Goal: Task Accomplishment & Management: Use online tool/utility

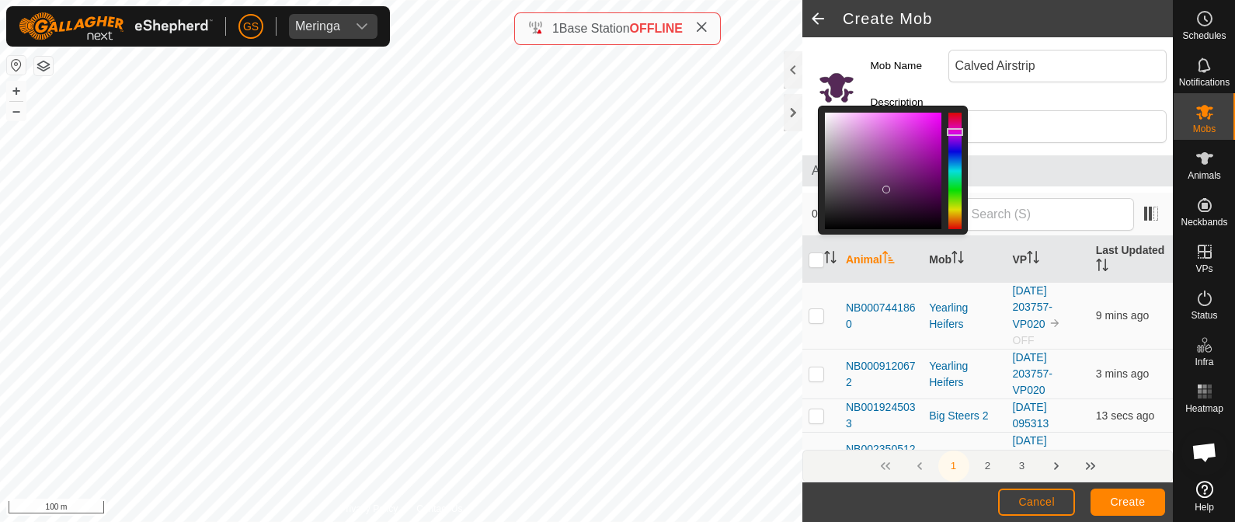
click at [887, 189] on div at bounding box center [883, 171] width 116 height 116
drag, startPoint x: 887, startPoint y: 188, endPoint x: 914, endPoint y: 188, distance: 27.2
click at [914, 189] on div at bounding box center [916, 193] width 8 height 8
drag, startPoint x: 913, startPoint y: 187, endPoint x: 855, endPoint y: 139, distance: 75.0
click at [855, 139] on div at bounding box center [855, 141] width 8 height 8
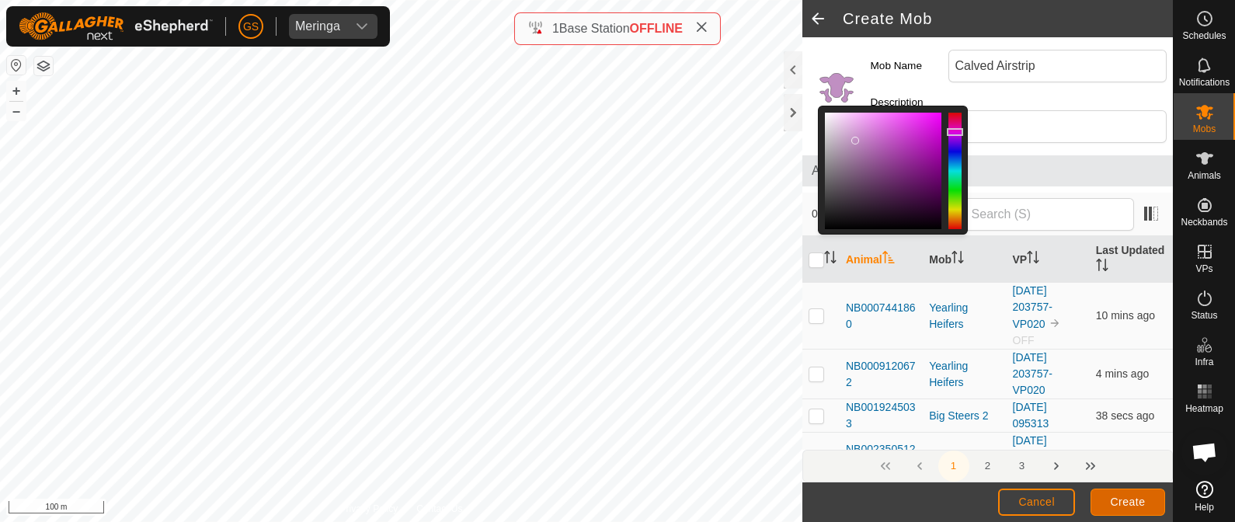
click at [1118, 499] on span "Create" at bounding box center [1128, 502] width 35 height 12
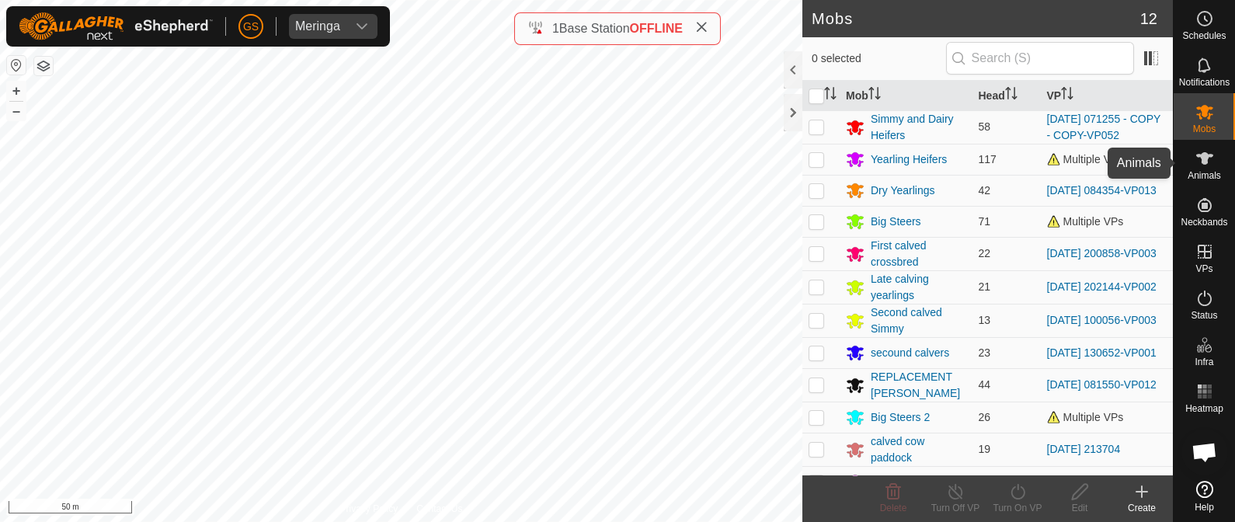
click at [1215, 157] on es-animals-svg-icon at bounding box center [1205, 158] width 28 height 25
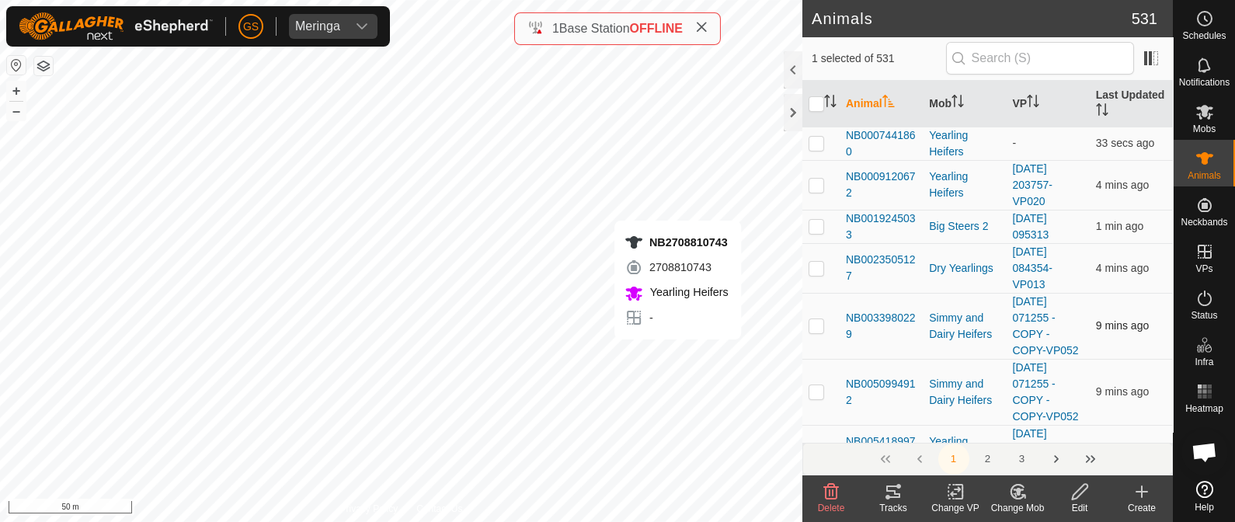
click at [677, 356] on div "NB2708810743 2708810743 Yearling Heifers - + – ⇧ i 50 m" at bounding box center [401, 261] width 802 height 522
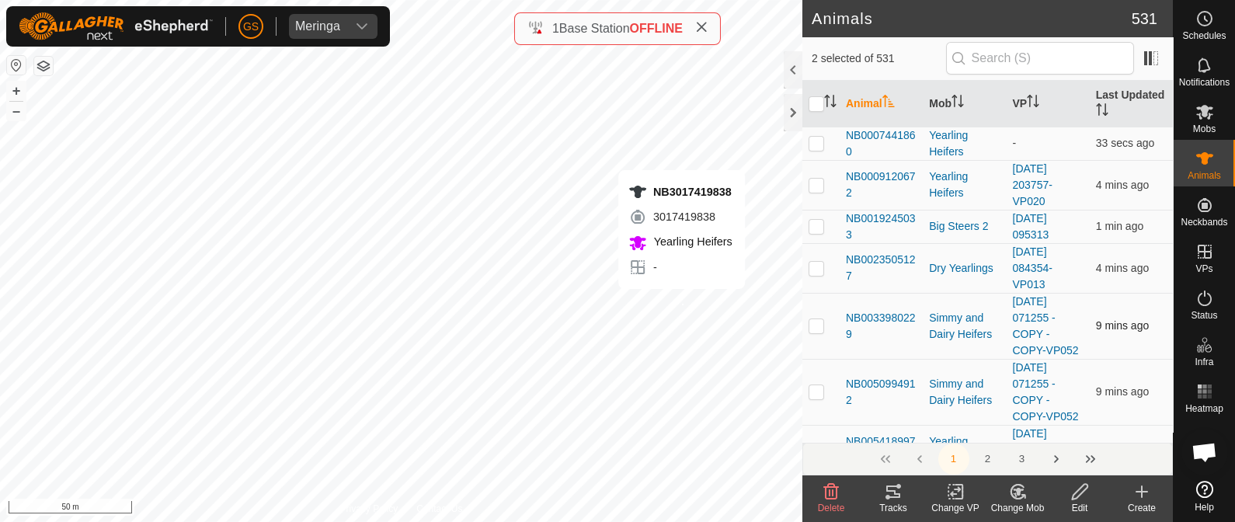
click at [682, 304] on div "NB3017419838 3017419838 Yearling Heifers - + – ⇧ i 50 m" at bounding box center [401, 261] width 802 height 522
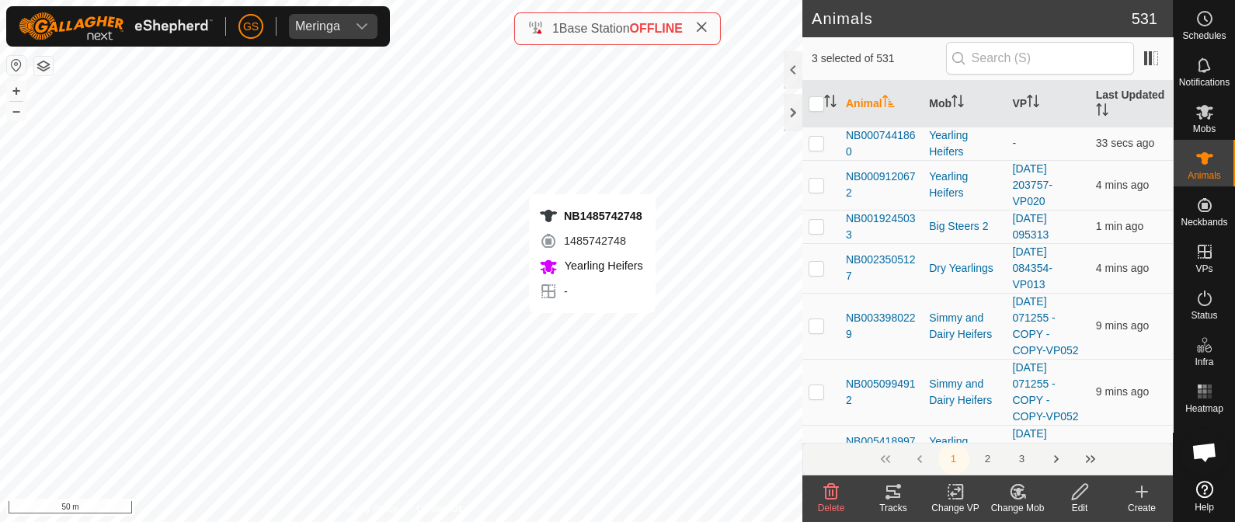
click at [593, 330] on div "NB1485742748 1485742748 Yearling Heifers - + – ⇧ i 50 m" at bounding box center [401, 261] width 802 height 522
click at [591, 333] on div "NB1485742748 1485742748 Yearling Heifers - + – ⇧ i 50 m" at bounding box center [401, 261] width 802 height 522
click at [586, 329] on div "NB1485742748 1485742748 Yearling Heifers - + – ⇧ i 50 m" at bounding box center [401, 261] width 802 height 522
checkbox input "true"
click at [557, 326] on div "NB0007441860 0007441860 Yearling Heifers - + – ⇧ i 50 m" at bounding box center [401, 261] width 802 height 522
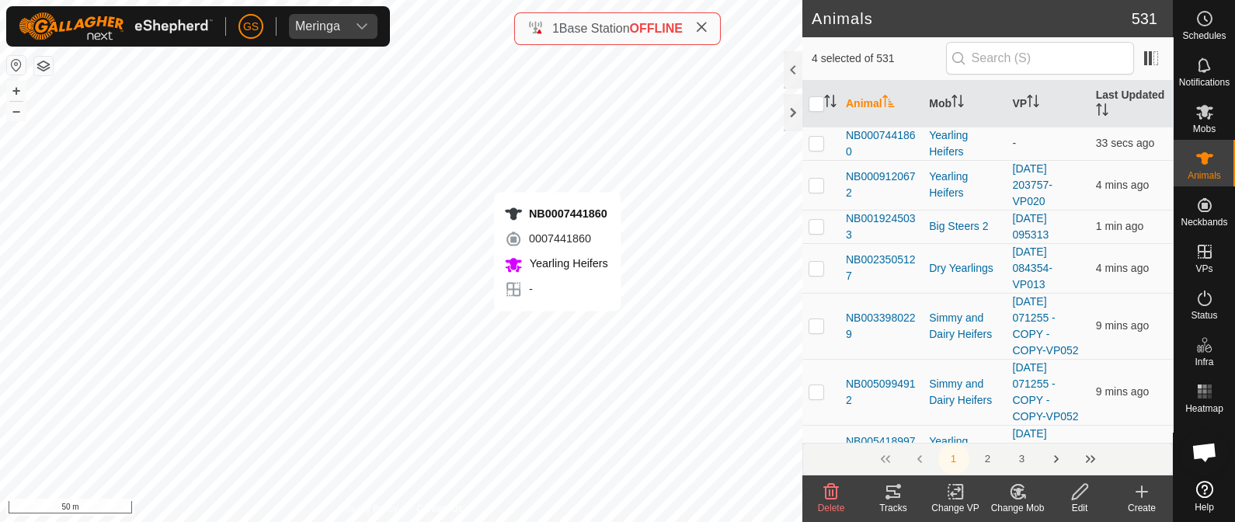
checkbox input "true"
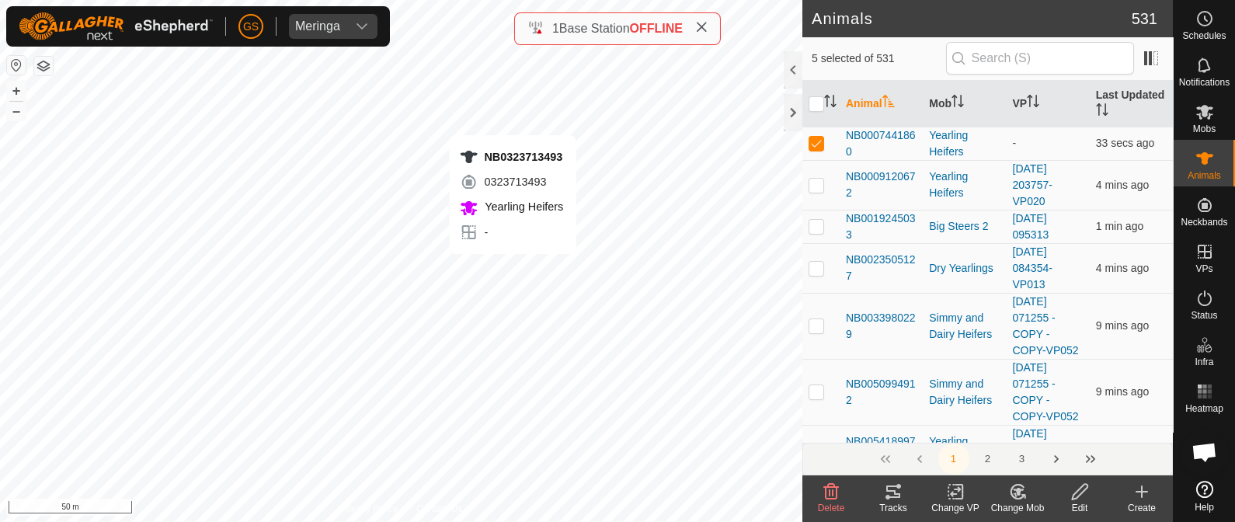
click at [513, 270] on div "NB0323713493 0323713493 Yearling Heifers - + – ⇧ i 50 m" at bounding box center [401, 261] width 802 height 522
checkbox input "true"
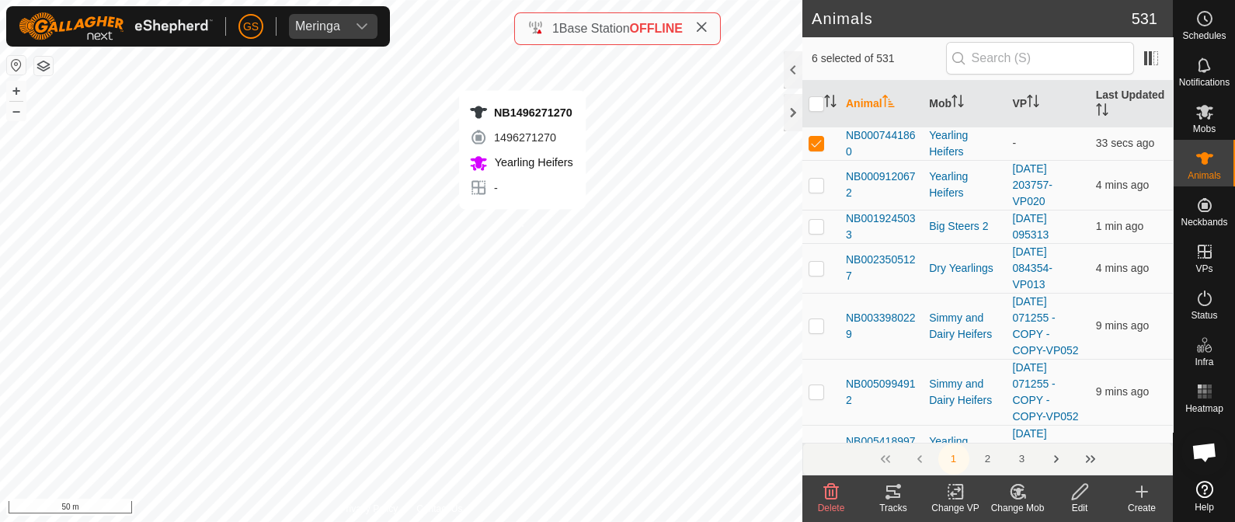
click at [522, 225] on div "NB1496271270 1496271270 Yearling Heifers - + – ⇧ i 50 m" at bounding box center [401, 261] width 802 height 522
checkbox input "true"
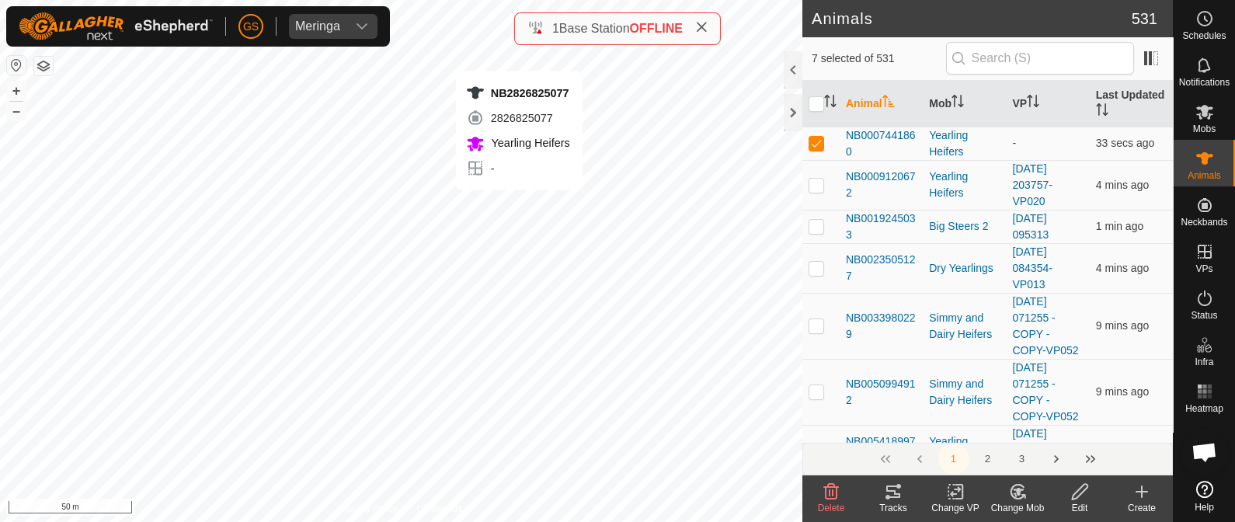
click at [519, 205] on div "NB2826825077 2826825077 Yearling Heifers - + – ⇧ i 50 m" at bounding box center [401, 261] width 802 height 522
click at [519, 203] on div "NB2826825077 2826825077 Yearling Heifers - + – ⇧ i 50 m" at bounding box center [401, 261] width 802 height 522
click at [1013, 491] on icon at bounding box center [1017, 491] width 19 height 19
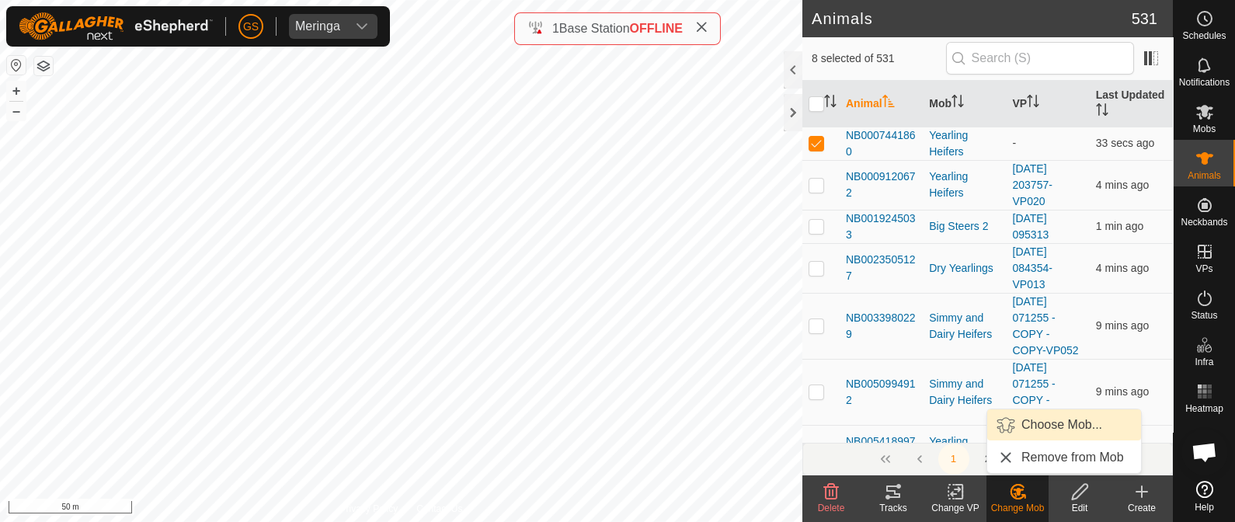
click at [1033, 418] on link "Choose Mob..." at bounding box center [1064, 424] width 154 height 31
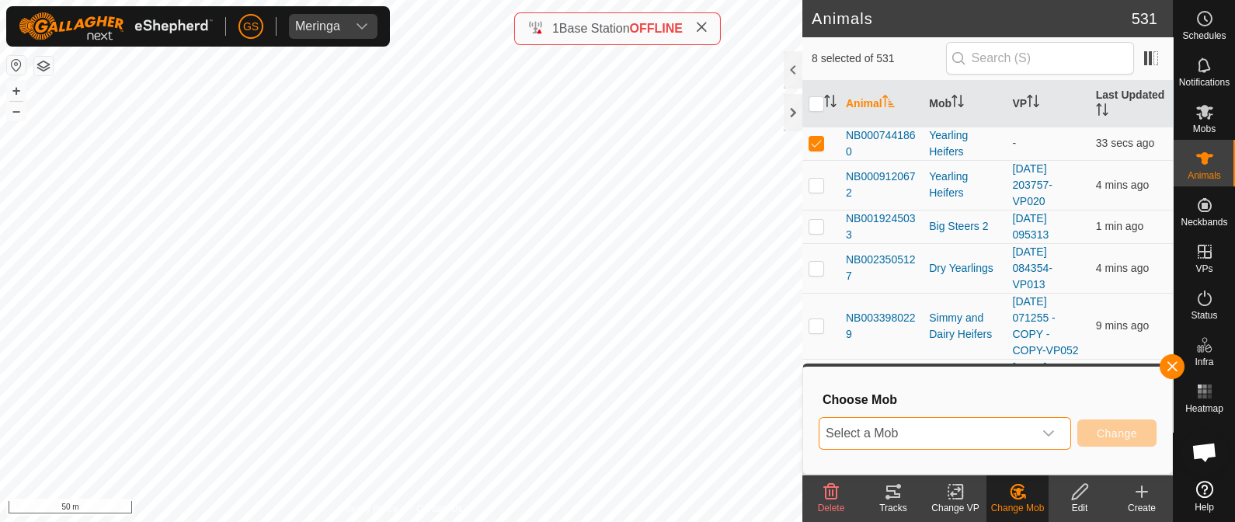
click at [983, 435] on span "Select a Mob" at bounding box center [926, 433] width 214 height 31
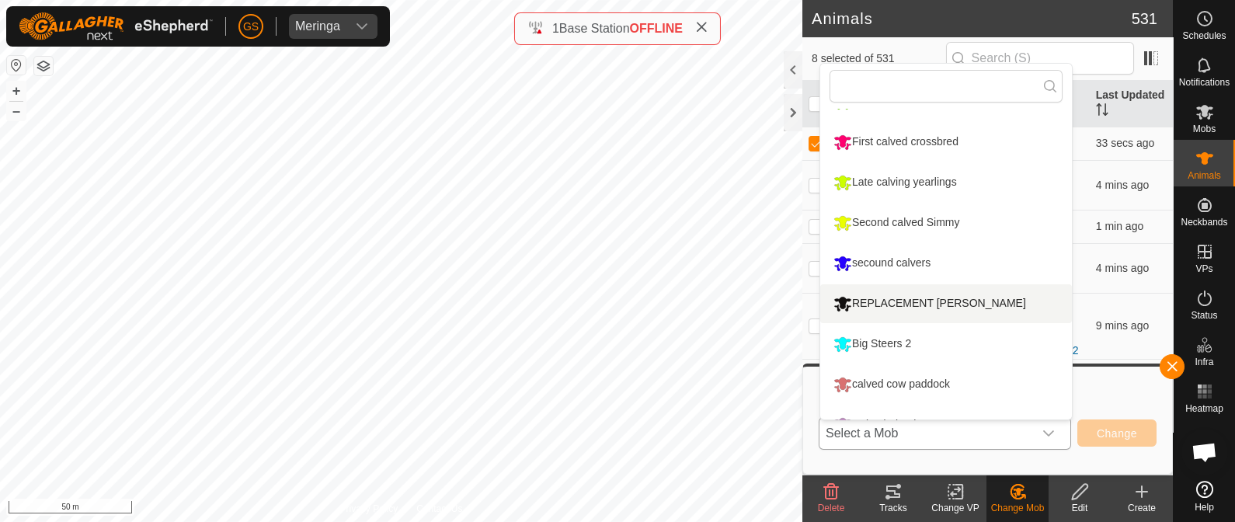
scroll to position [172, 0]
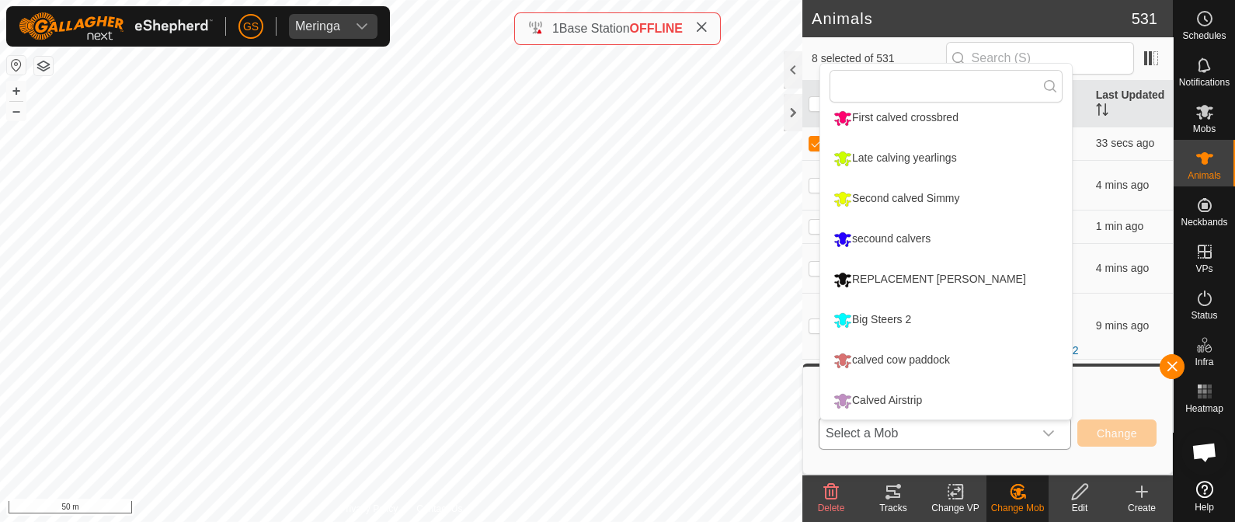
click at [904, 398] on li "Calved Airstrip" at bounding box center [946, 400] width 252 height 39
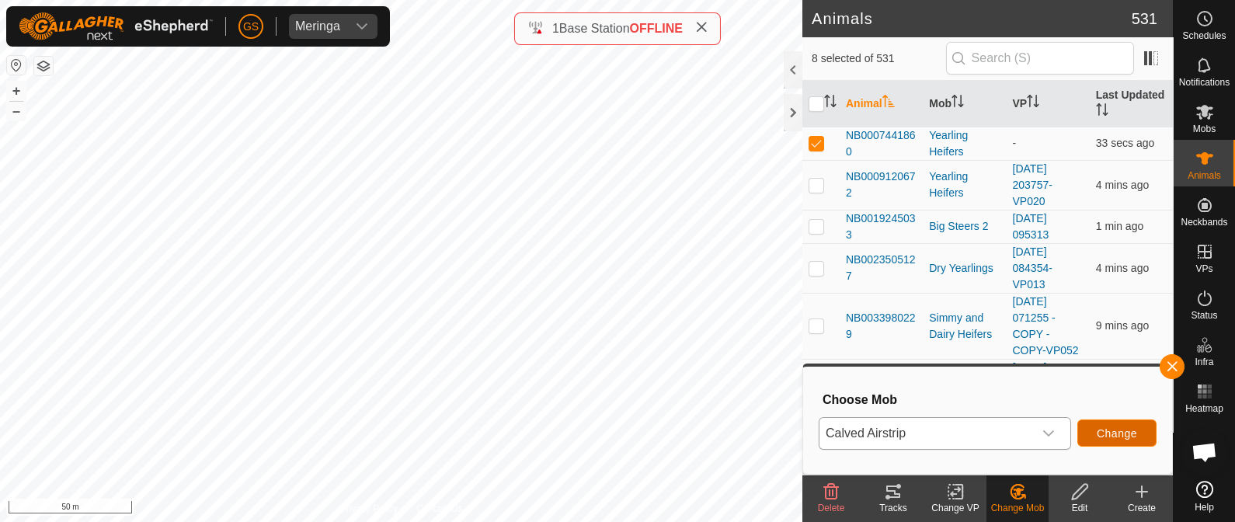
click at [1111, 440] on button "Change" at bounding box center [1116, 432] width 79 height 27
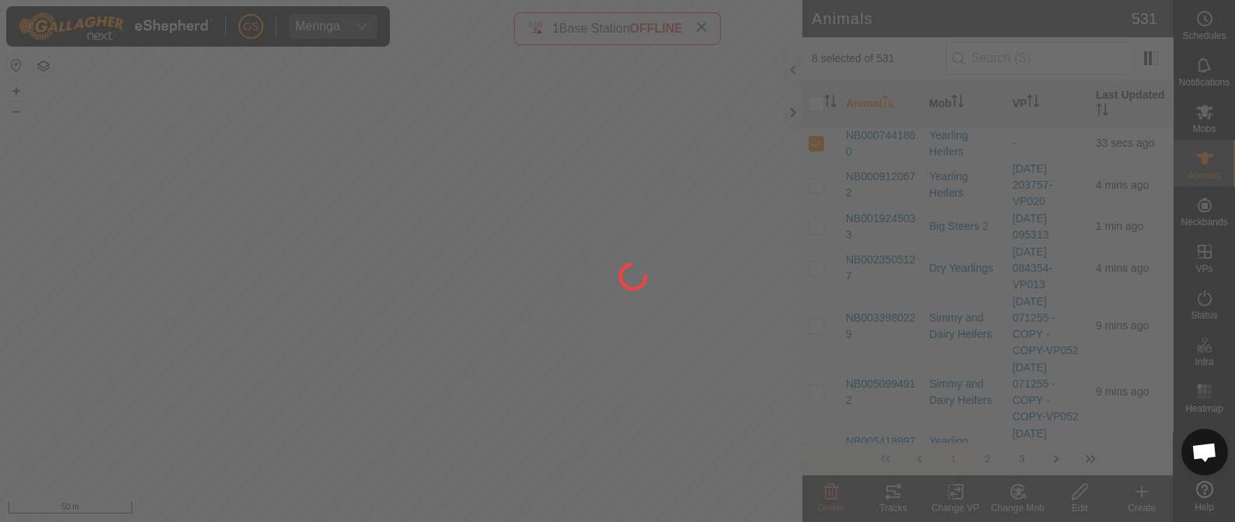
checkbox input "false"
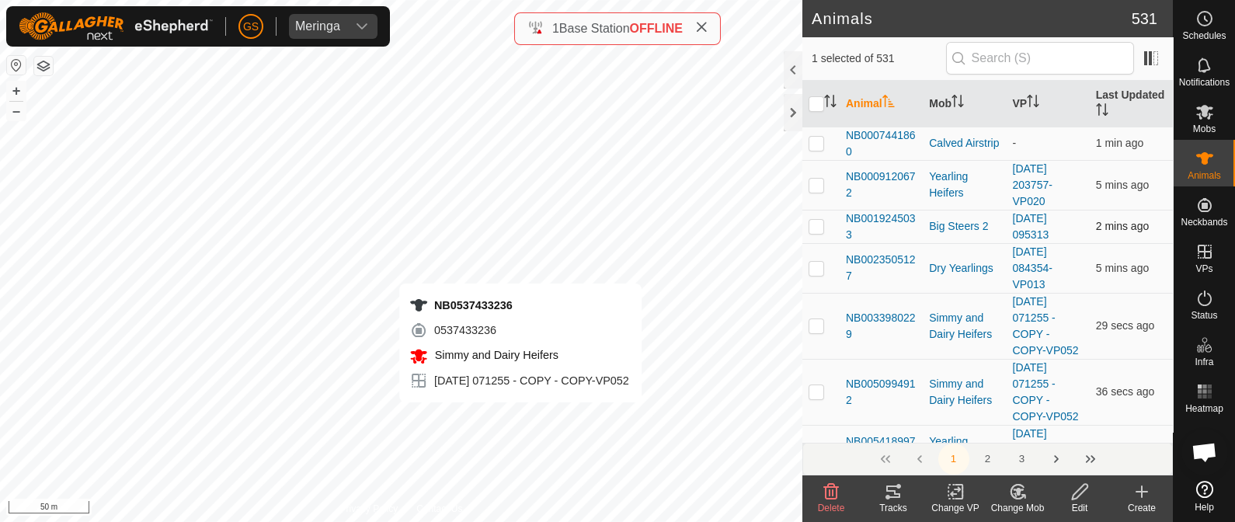
checkbox input "false"
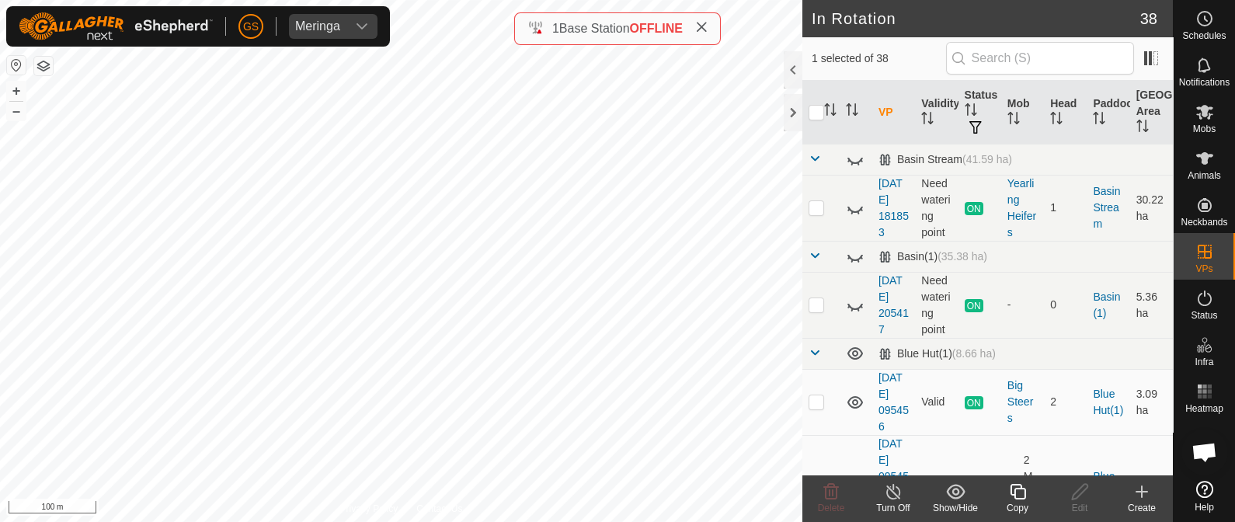
click at [1015, 488] on icon at bounding box center [1018, 492] width 16 height 16
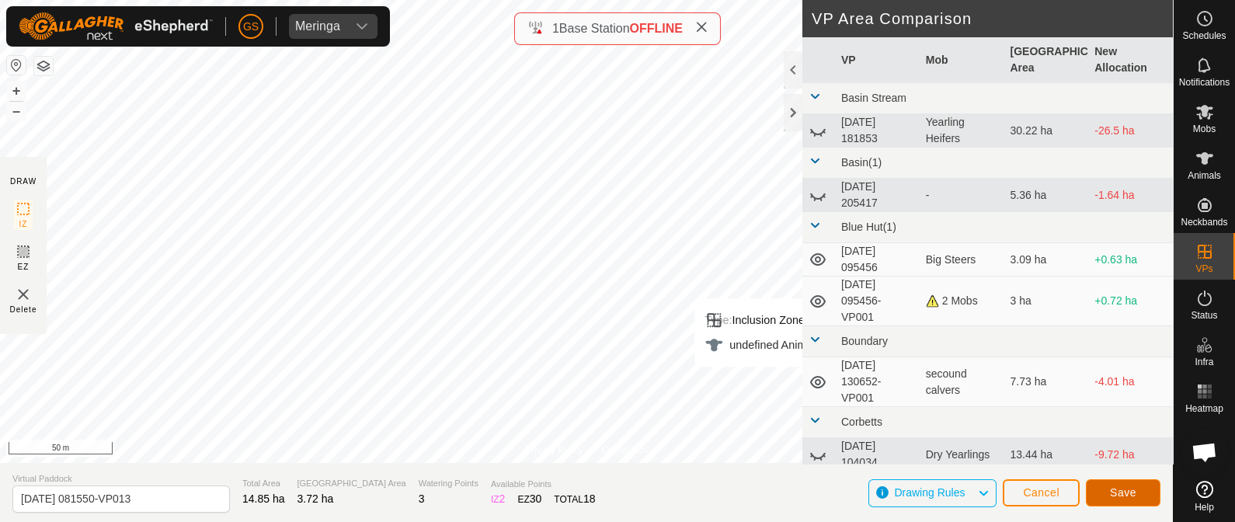
click at [1115, 481] on button "Save" at bounding box center [1123, 492] width 75 height 27
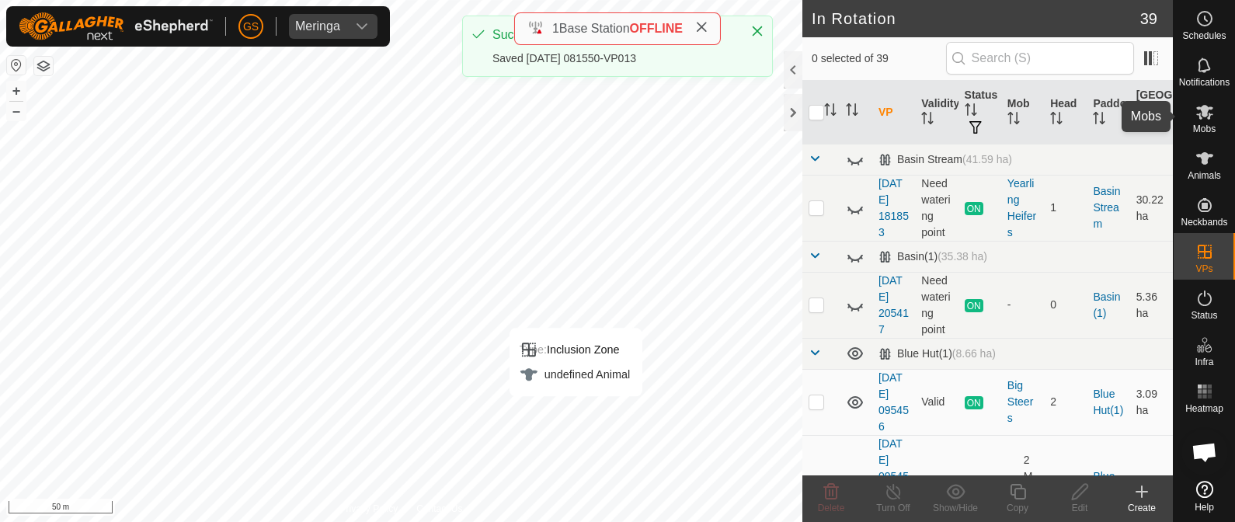
click at [1205, 114] on icon at bounding box center [1204, 112] width 17 height 15
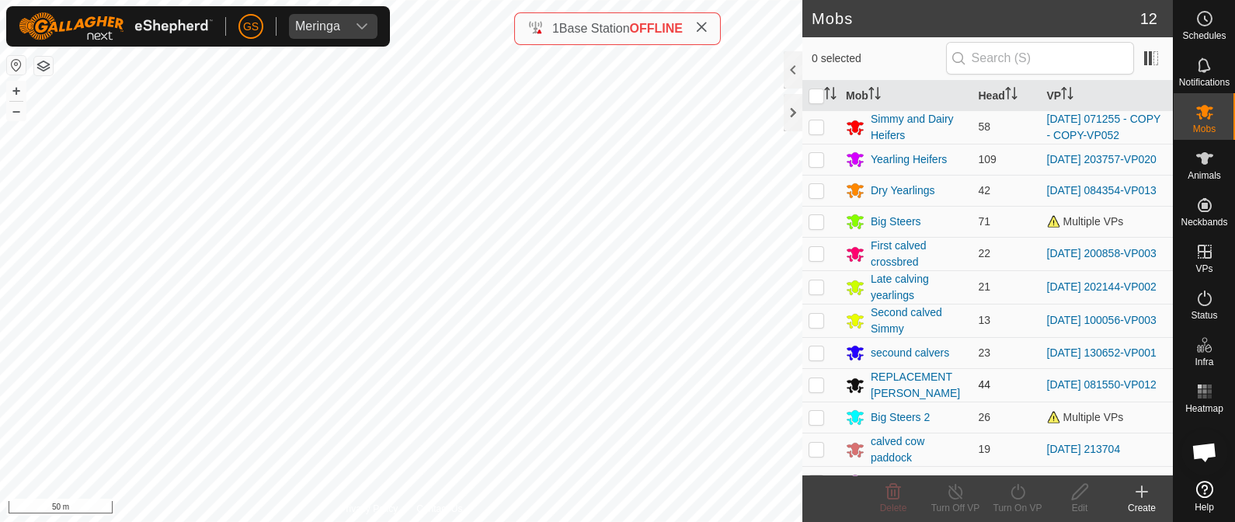
click at [814, 391] on p-checkbox at bounding box center [817, 384] width 16 height 12
checkbox input "true"
click at [1016, 490] on icon at bounding box center [1017, 491] width 19 height 19
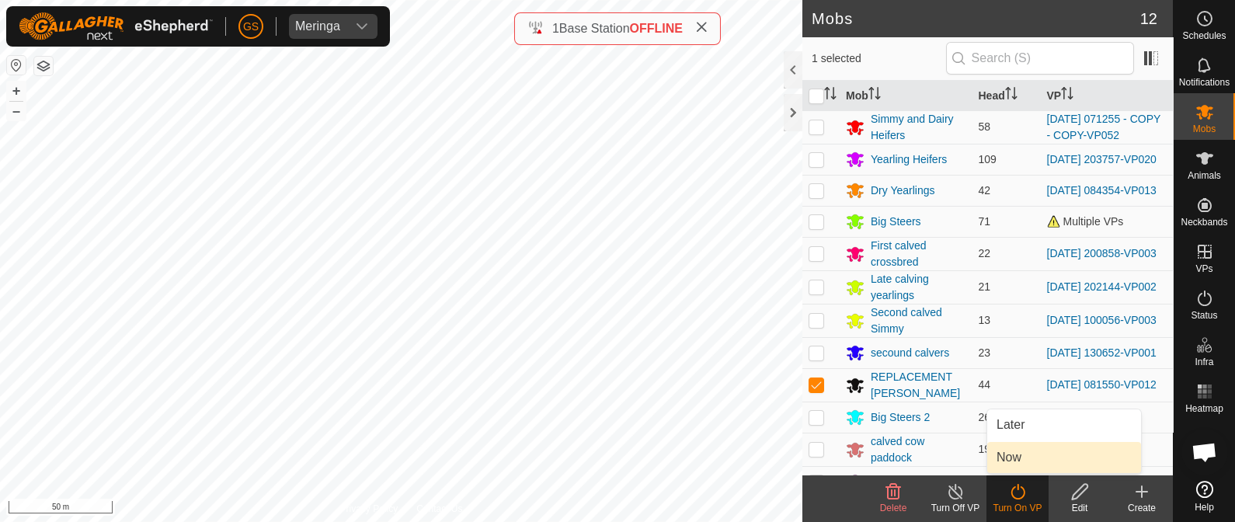
click at [1006, 461] on link "Now" at bounding box center [1064, 457] width 154 height 31
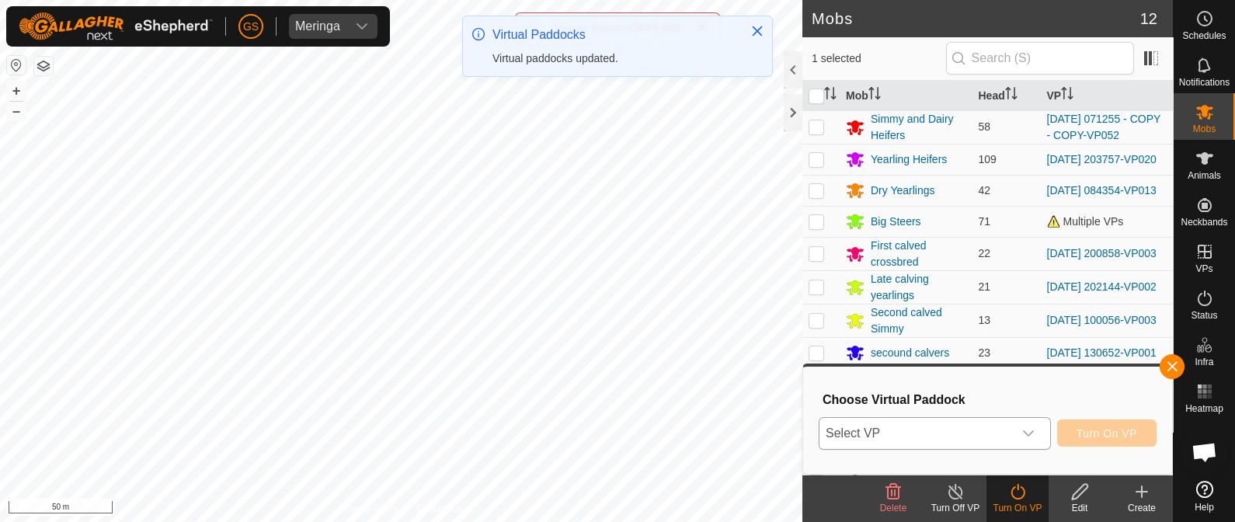
click at [1027, 430] on icon "dropdown trigger" at bounding box center [1028, 433] width 12 height 12
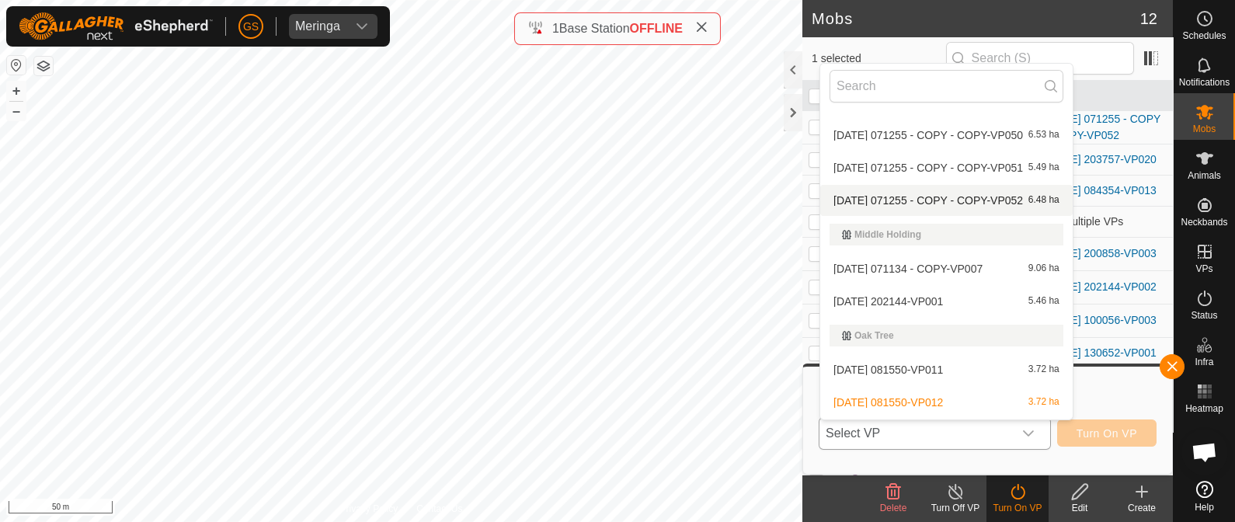
scroll to position [1261, 0]
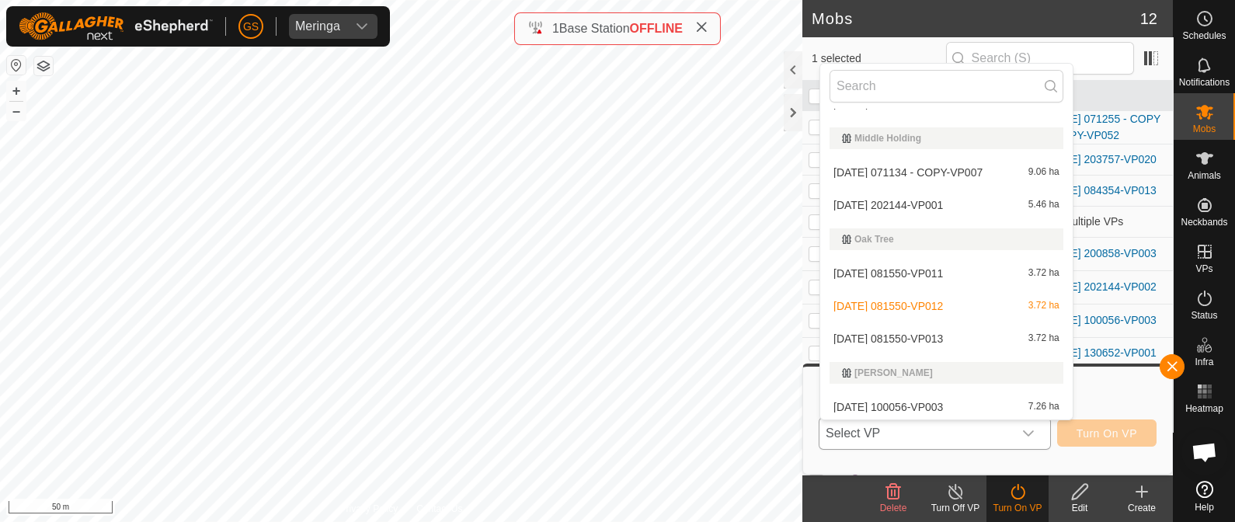
click at [937, 332] on li "[DATE] 081550-VP013 3.72 ha" at bounding box center [946, 338] width 252 height 31
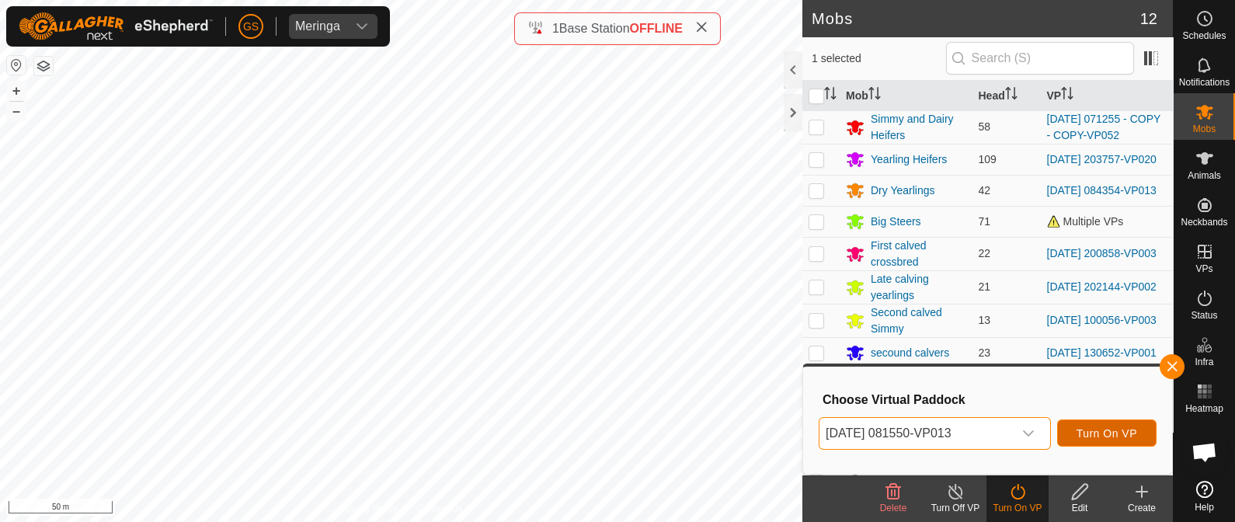
click at [1087, 433] on span "Turn On VP" at bounding box center [1106, 433] width 61 height 12
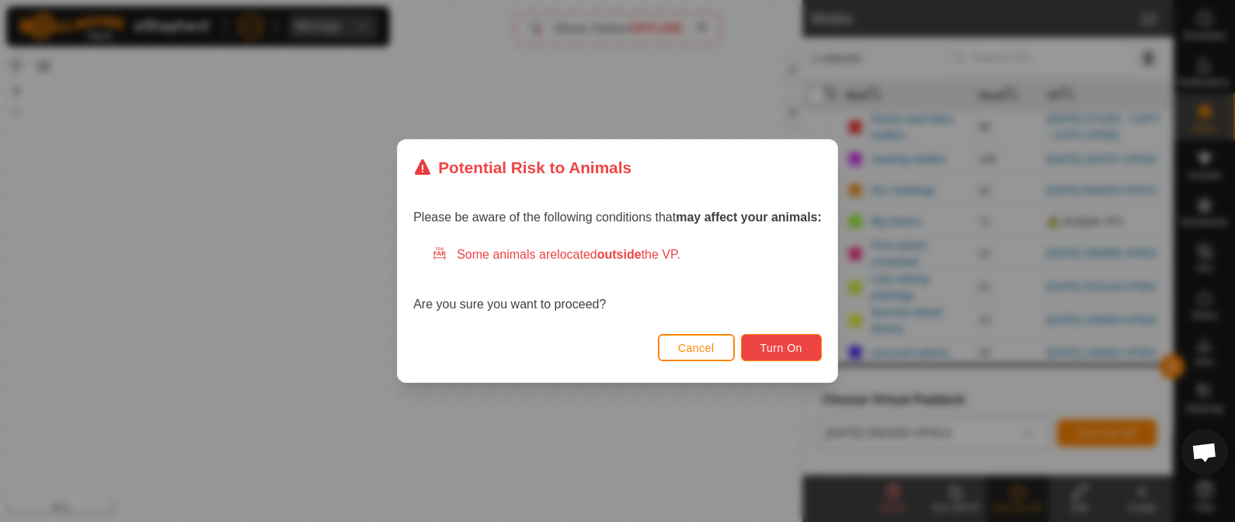
click at [769, 349] on span "Turn On" at bounding box center [781, 348] width 42 height 12
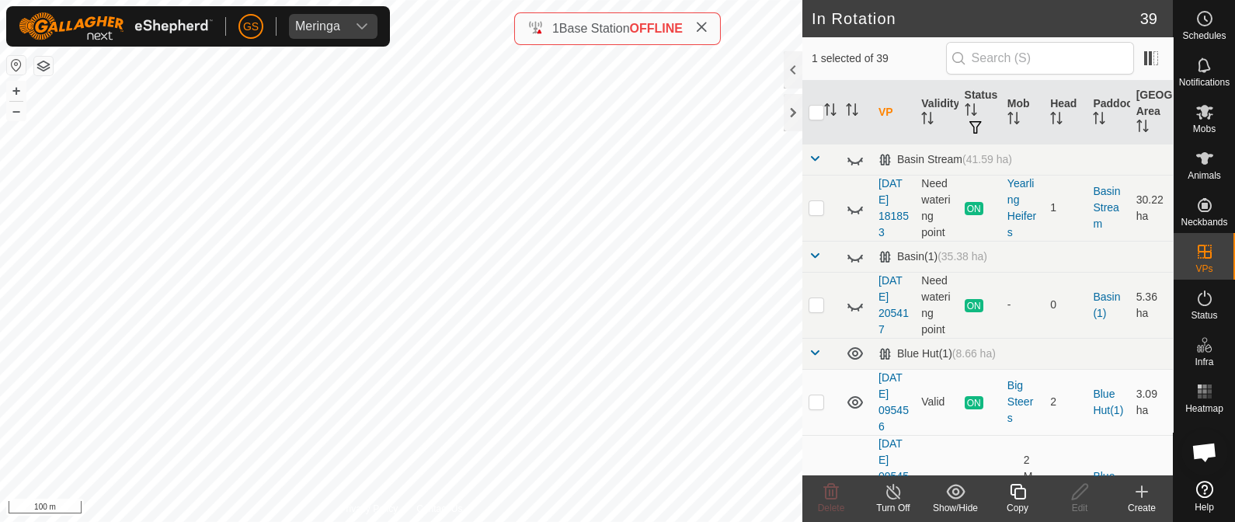
click at [1018, 491] on icon at bounding box center [1017, 491] width 19 height 19
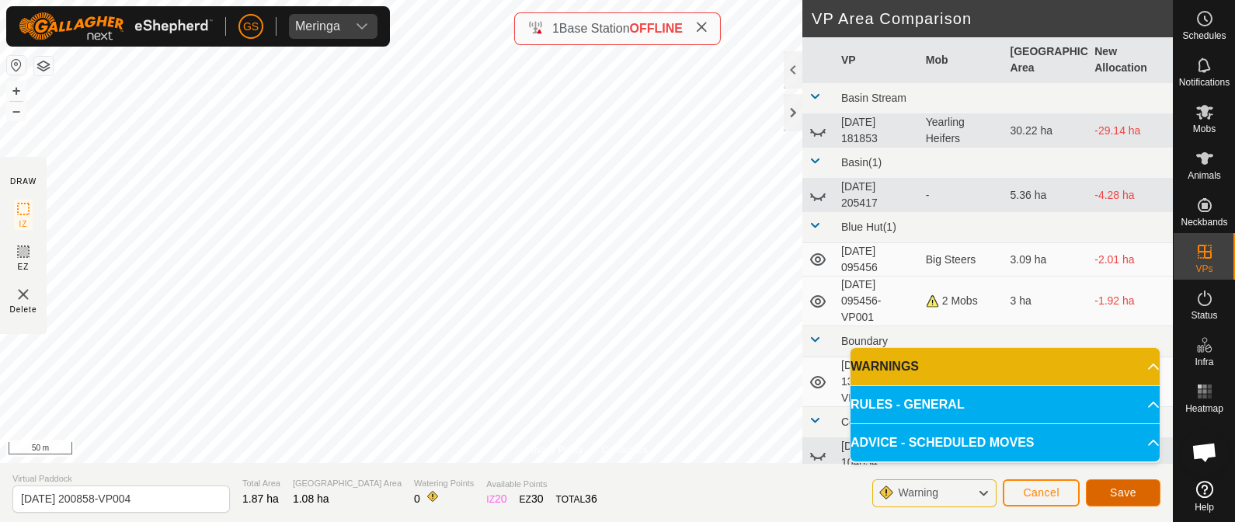
click at [1127, 491] on span "Save" at bounding box center [1123, 492] width 26 height 12
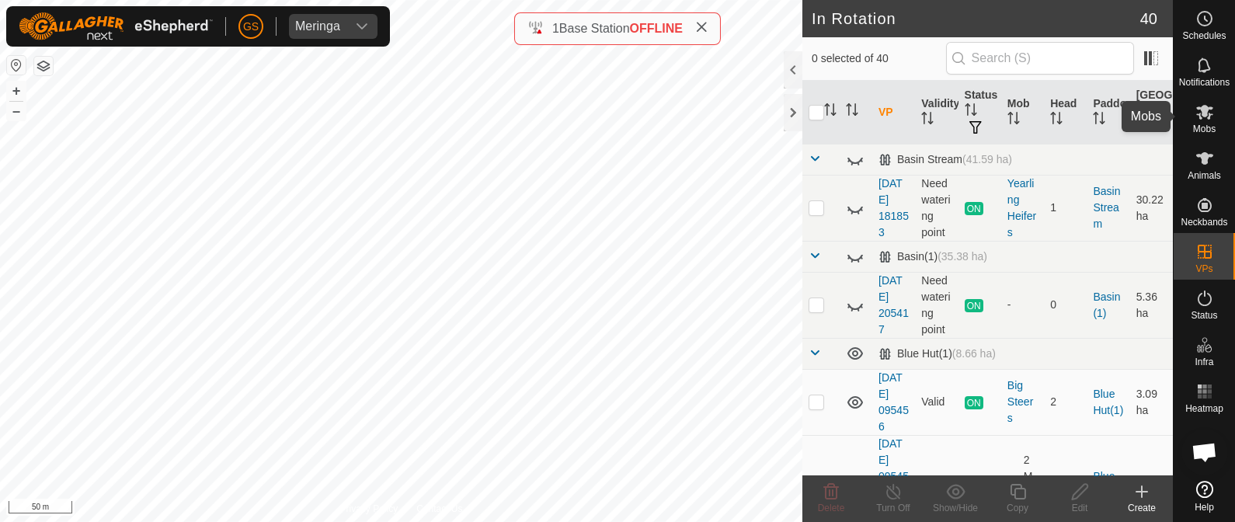
click at [1206, 110] on icon at bounding box center [1204, 112] width 17 height 15
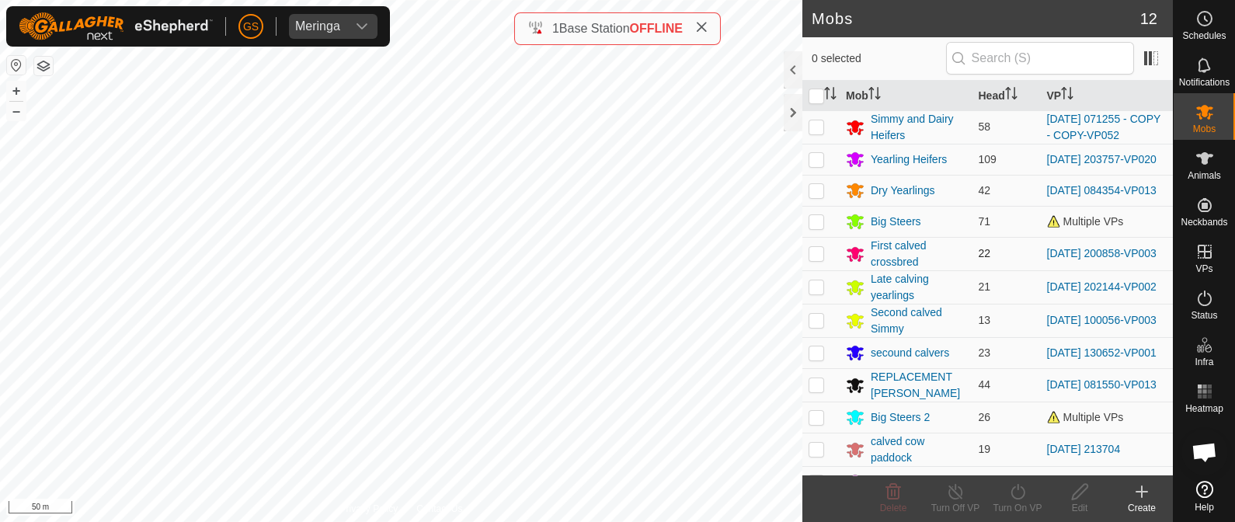
click at [818, 258] on p-checkbox at bounding box center [817, 253] width 16 height 12
checkbox input "true"
click at [1016, 491] on icon at bounding box center [1017, 491] width 19 height 19
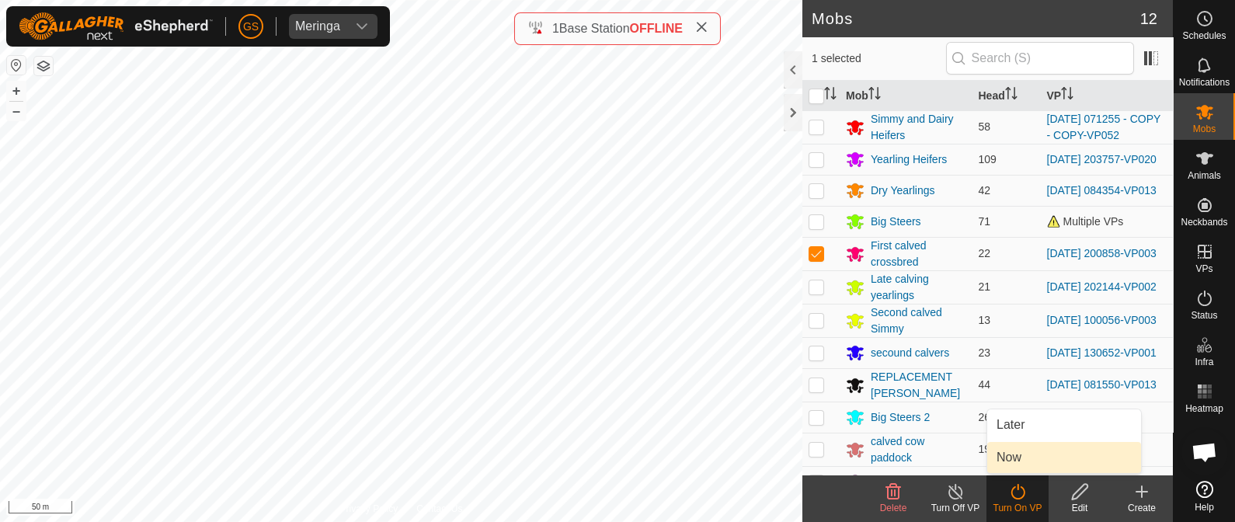
click at [1003, 452] on link "Now" at bounding box center [1064, 457] width 154 height 31
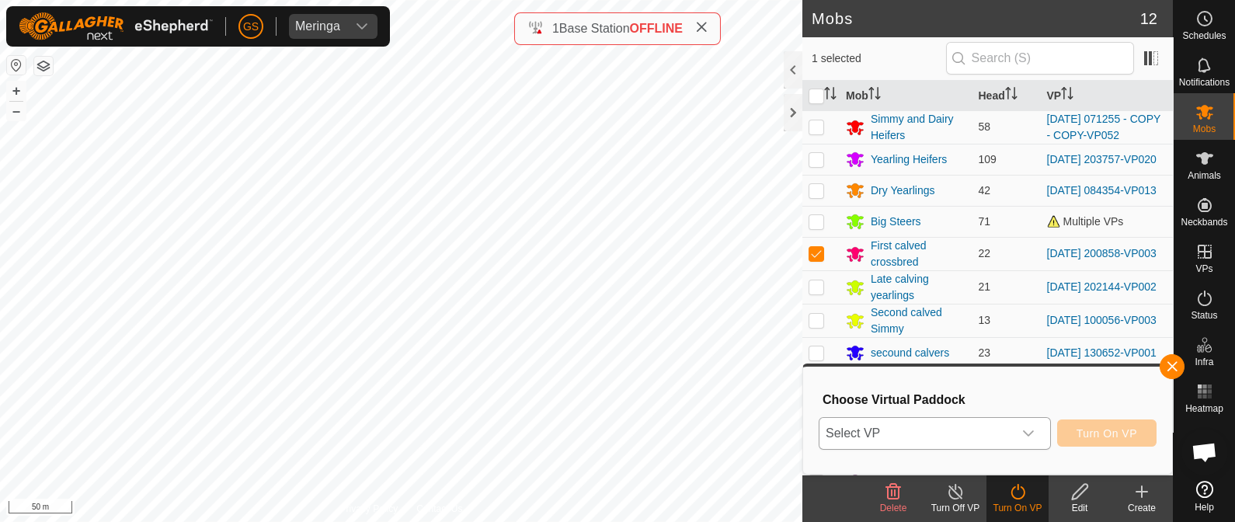
click at [1026, 429] on icon "dropdown trigger" at bounding box center [1028, 433] width 12 height 12
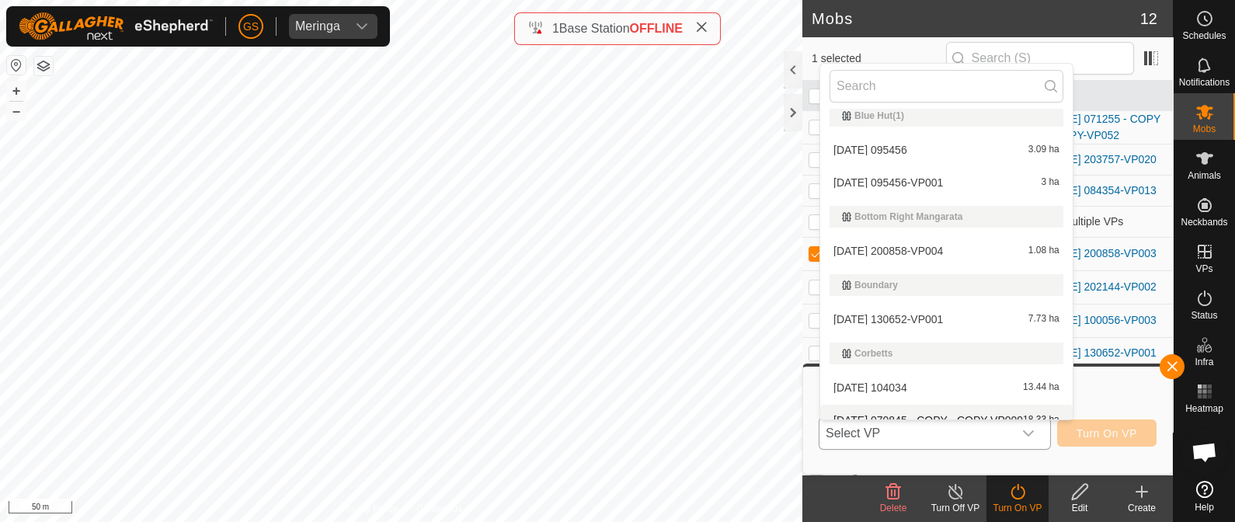
scroll to position [116, 0]
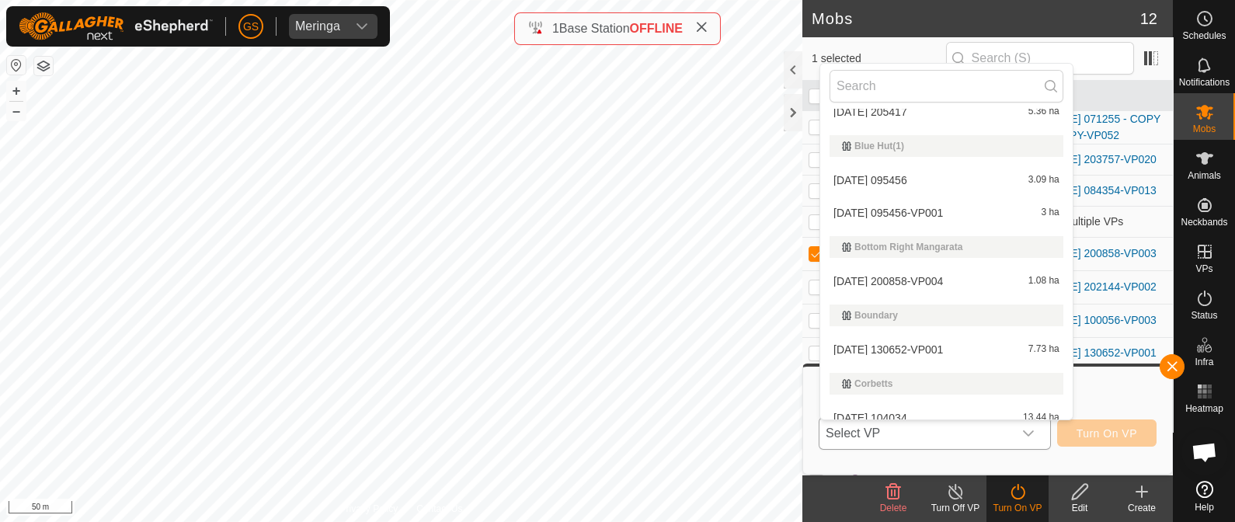
click at [920, 274] on li "[DATE] 200858-VP004 1.08 ha" at bounding box center [946, 281] width 252 height 31
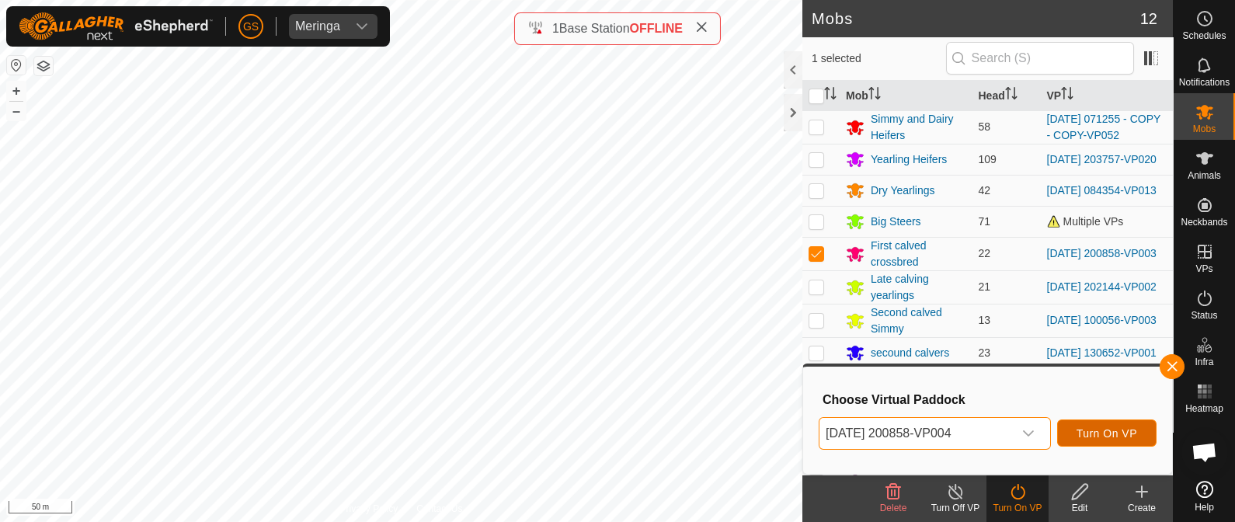
click at [1116, 428] on span "Turn On VP" at bounding box center [1106, 433] width 61 height 12
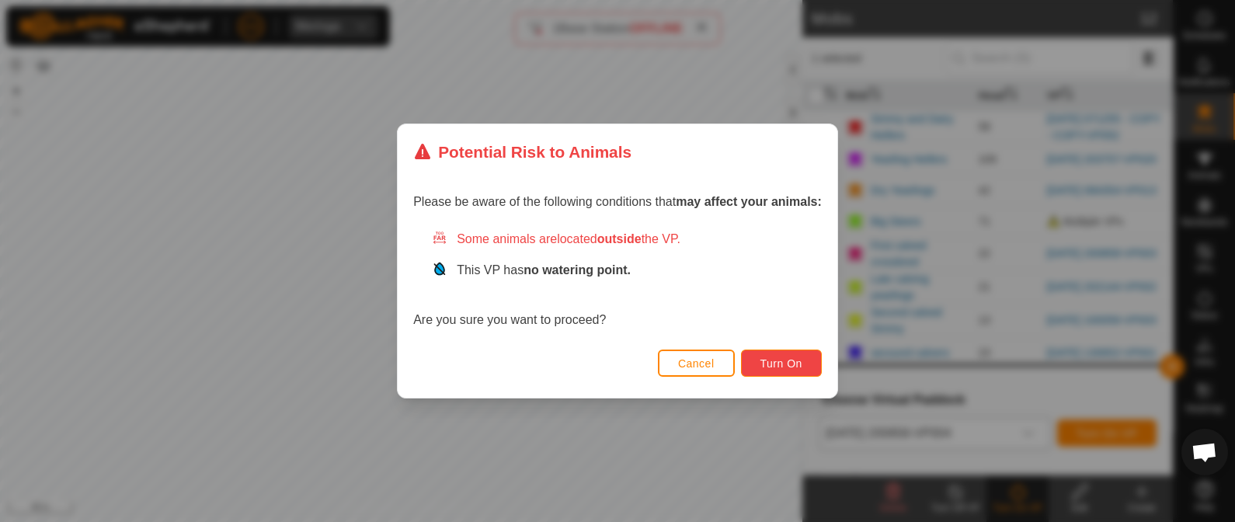
click at [790, 360] on span "Turn On" at bounding box center [781, 363] width 42 height 12
